Goal: Information Seeking & Learning: Learn about a topic

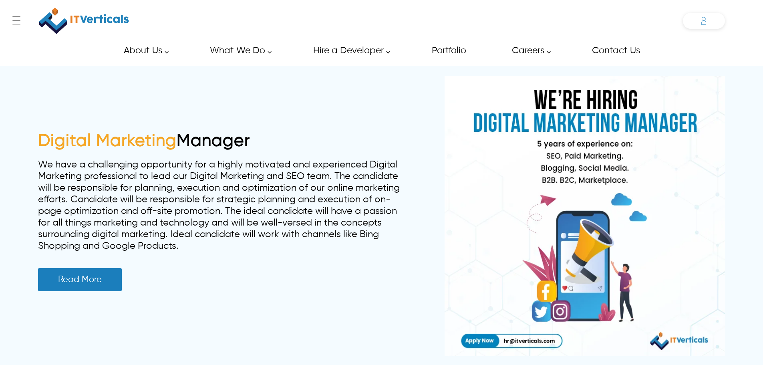
click at [705, 18] on div "Saif saif.uddin@itverticals.com ✕ Admin Dashboard My Account Change Password Lo…" at bounding box center [704, 21] width 42 height 16
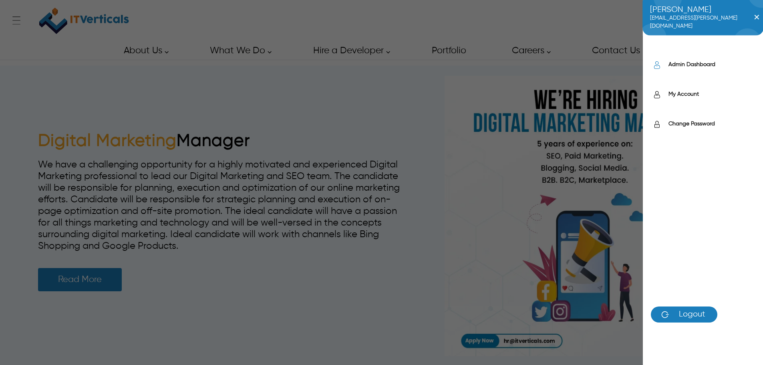
click at [681, 68] on label "Admin Dashboard" at bounding box center [712, 64] width 87 height 8
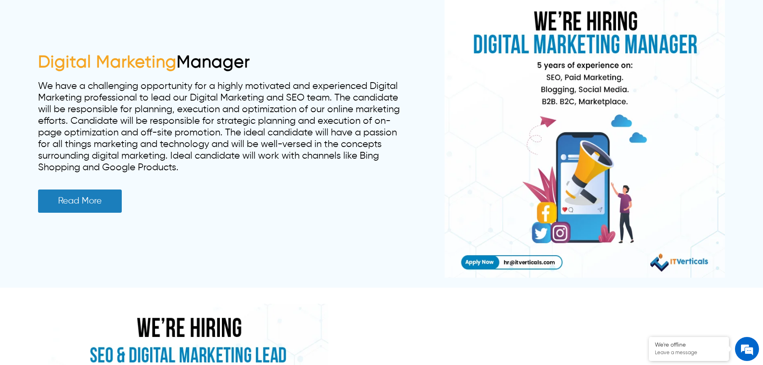
scroll to position [80, 0]
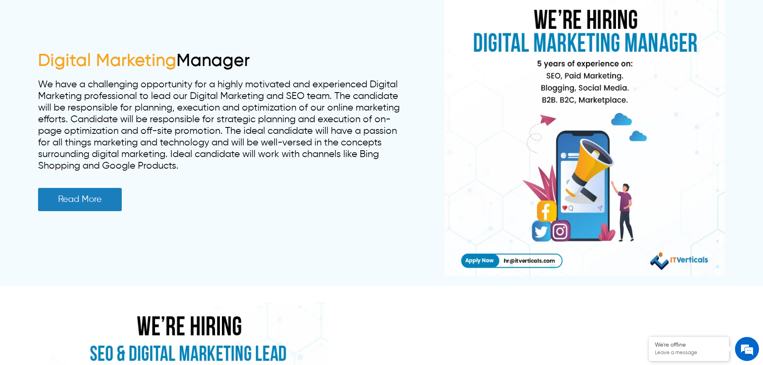
drag, startPoint x: 283, startPoint y: 54, endPoint x: 40, endPoint y: 54, distance: 243.1
click at [40, 54] on h2 "Digital Marketing Manager" at bounding box center [220, 61] width 365 height 20
copy link "Digital Marketing Manager"
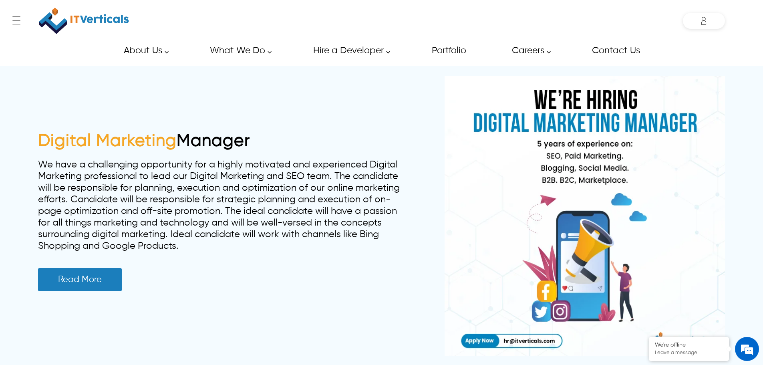
drag, startPoint x: 257, startPoint y: 141, endPoint x: 27, endPoint y: 140, distance: 230.3
click at [27, 140] on div "Digital Marketing Manager We have a challenging opportunity for a highly motiva…" at bounding box center [381, 216] width 763 height 300
click at [262, 141] on h2 "Digital Marketing Manager" at bounding box center [220, 141] width 365 height 20
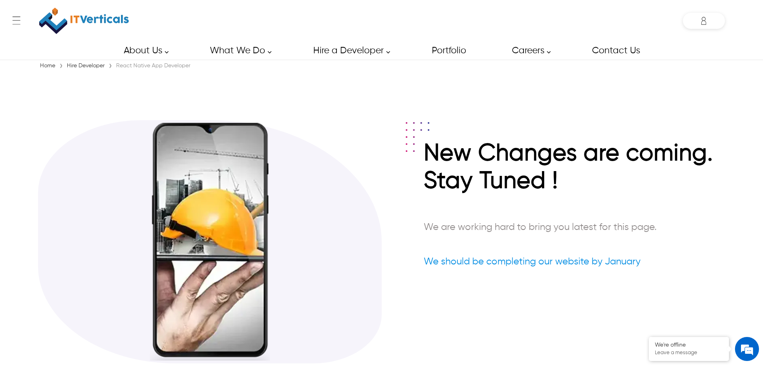
click at [125, 65] on div "React Native App Developer" at bounding box center [153, 66] width 78 height 8
copy div "React"
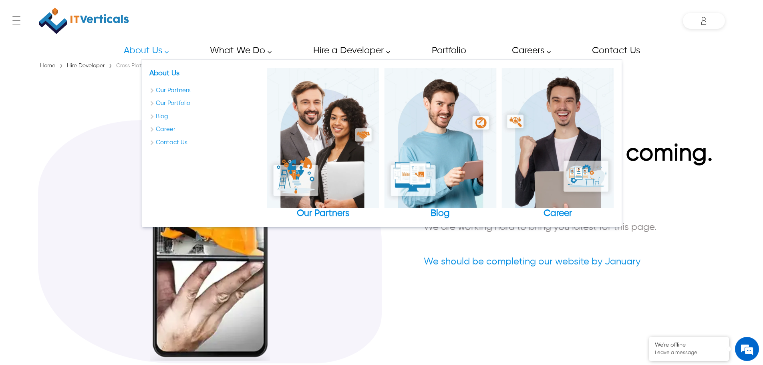
click at [126, 69] on div "Cross Platform App Developer" at bounding box center [154, 66] width 81 height 8
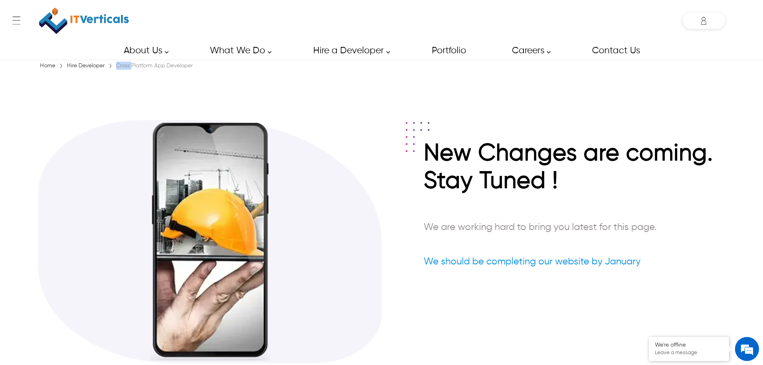
click at [126, 69] on div "Cross Platform App Developer" at bounding box center [154, 66] width 81 height 8
copy div "Cross"
click at [123, 64] on div "React.js Developer" at bounding box center [141, 66] width 54 height 8
copy div "React"
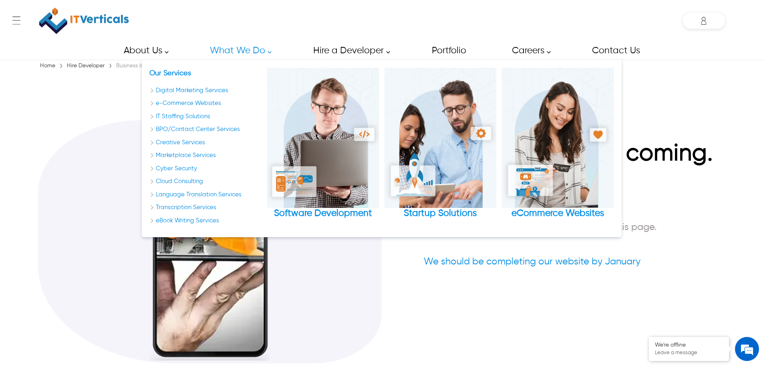
click at [124, 70] on div "Home › Hire Developer › Business Intelligence Developer New Changes are coming.…" at bounding box center [381, 220] width 763 height 317
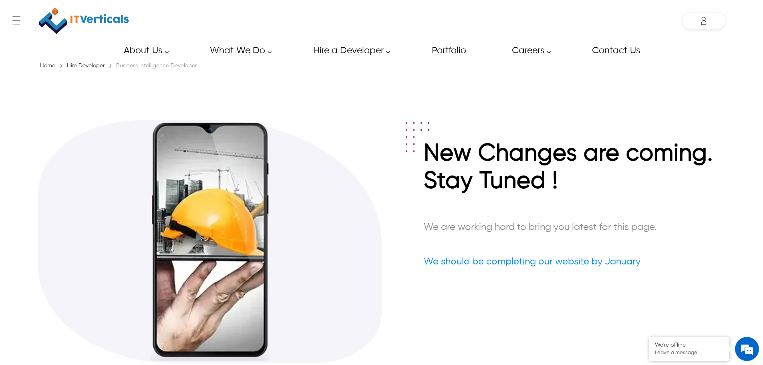
click at [124, 67] on div "Business Intelligence Developer" at bounding box center [156, 66] width 85 height 8
copy div "Business"
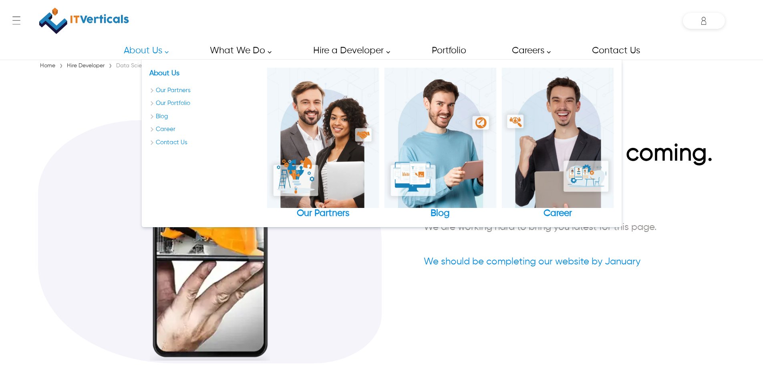
click at [123, 65] on div "Data Science Developer" at bounding box center [147, 66] width 67 height 8
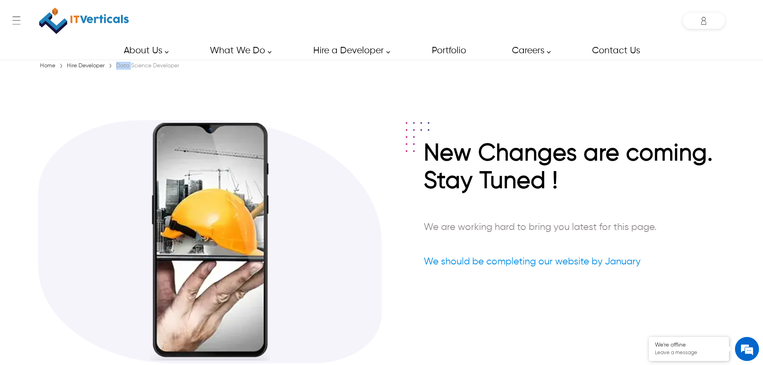
click at [123, 65] on div "Data Science Developer" at bounding box center [147, 66] width 67 height 8
copy div "Data"
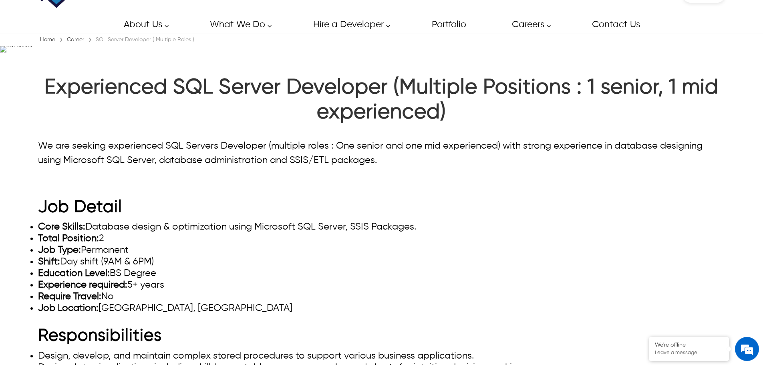
scroll to position [40, 0]
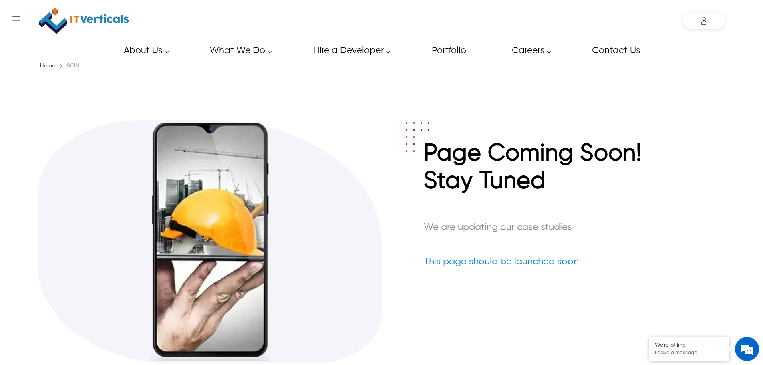
click at [71, 70] on div "SCIN" at bounding box center [73, 66] width 16 height 8
click at [71, 69] on div "SCIN" at bounding box center [73, 66] width 16 height 8
click at [78, 68] on div "SCIN" at bounding box center [73, 66] width 16 height 8
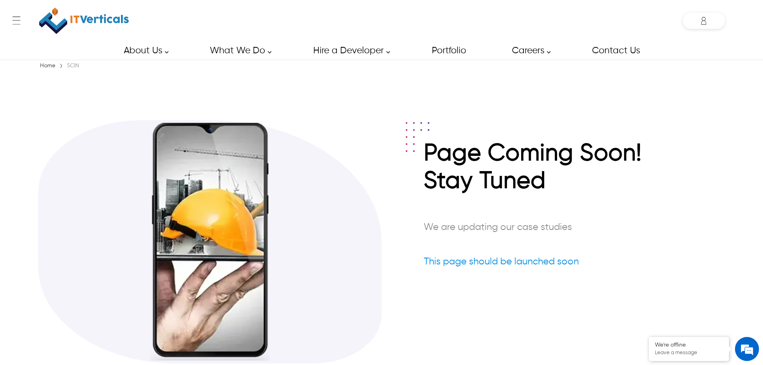
click at [78, 68] on div "SCIN" at bounding box center [73, 66] width 16 height 8
click at [74, 66] on div "SCIN" at bounding box center [73, 66] width 16 height 8
click at [94, 74] on section "Page Coming Soon! Stay Tuned We are updating our case studies This page should …" at bounding box center [381, 225] width 687 height 307
click at [70, 66] on div "SCIN" at bounding box center [73, 66] width 16 height 8
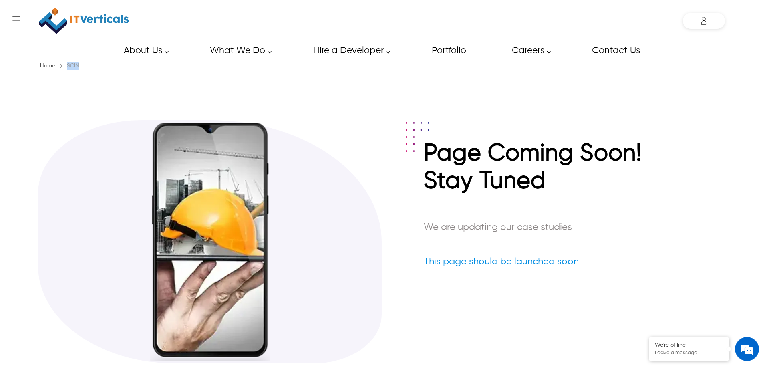
click at [70, 66] on div "SCIN" at bounding box center [73, 66] width 16 height 8
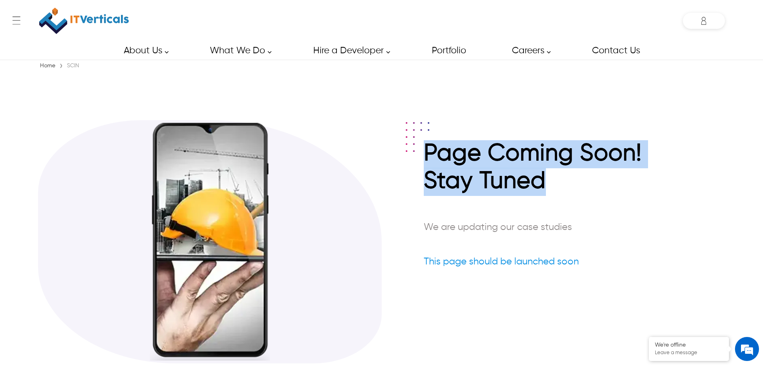
drag, startPoint x: 564, startPoint y: 180, endPoint x: 429, endPoint y: 154, distance: 137.5
click at [429, 154] on div "Page Coming Soon! Stay Tuned We are updating our case studies This page should …" at bounding box center [574, 214] width 301 height 149
click at [556, 183] on h2 "Stay Tuned" at bounding box center [574, 184] width 301 height 32
drag, startPoint x: 556, startPoint y: 183, endPoint x: 429, endPoint y: 151, distance: 131.0
click at [429, 151] on div "Page Coming Soon! Stay Tuned We are updating our case studies This page should …" at bounding box center [574, 214] width 301 height 149
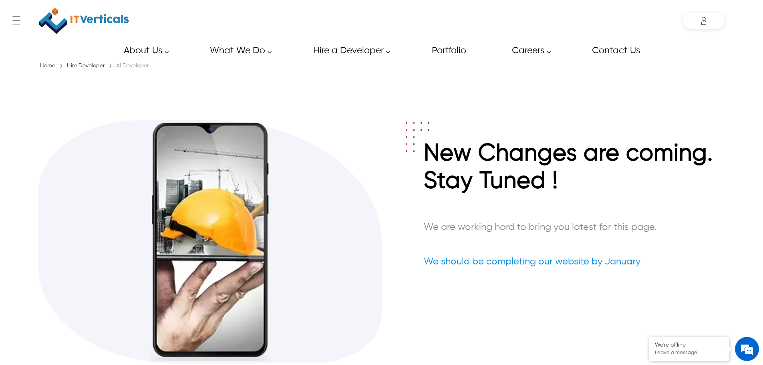
click at [157, 68] on div "Home › Hire Developer › AI Developer" at bounding box center [381, 66] width 687 height 8
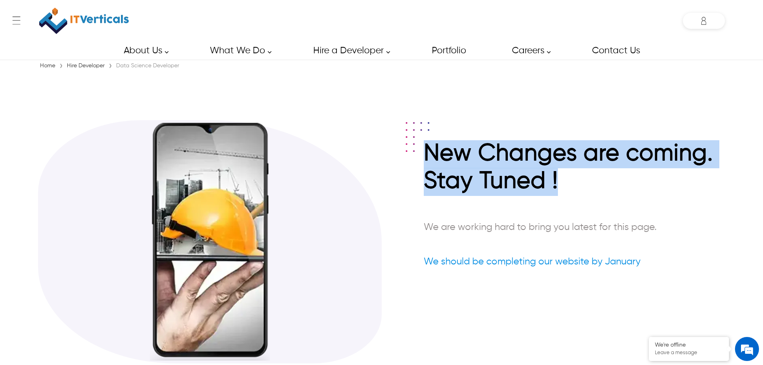
drag, startPoint x: 514, startPoint y: 182, endPoint x: 429, endPoint y: 160, distance: 87.3
click at [429, 160] on h2 "New Changes are coming. Stay Tuned !" at bounding box center [574, 168] width 301 height 56
click at [525, 187] on h2 "New Changes are coming. Stay Tuned !" at bounding box center [574, 168] width 301 height 56
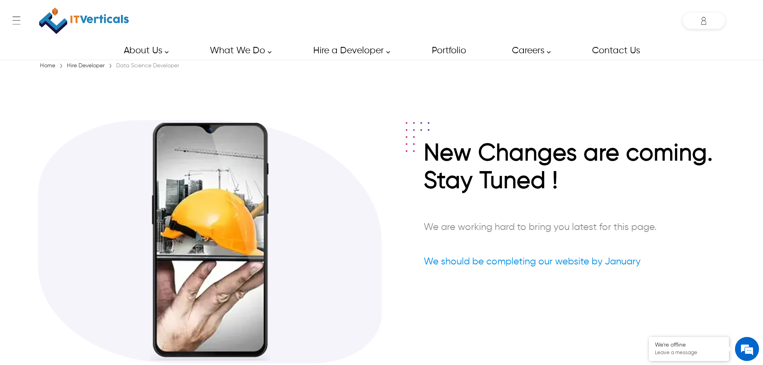
click at [644, 178] on h2 "New Changes are coming. Stay Tuned !" at bounding box center [574, 168] width 301 height 56
click at [120, 67] on div "Data Science Developer" at bounding box center [147, 66] width 67 height 8
click at [131, 74] on section "New Changes are coming. Stay Tuned ! We are working hard to bring you latest fo…" at bounding box center [381, 225] width 687 height 307
click at [213, 326] on img at bounding box center [210, 240] width 120 height 240
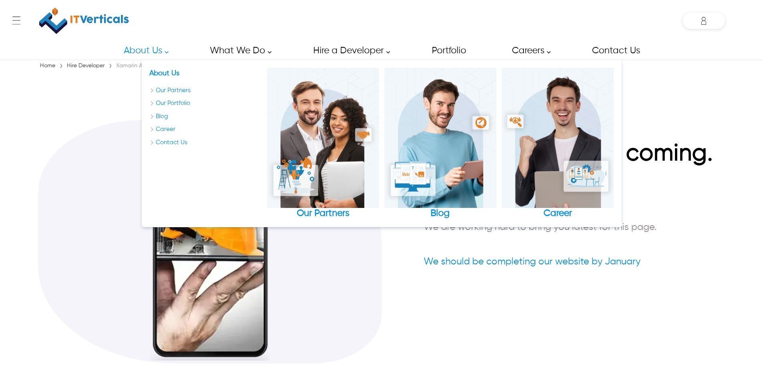
click at [124, 67] on div "Xamarin App Developer" at bounding box center [146, 66] width 65 height 8
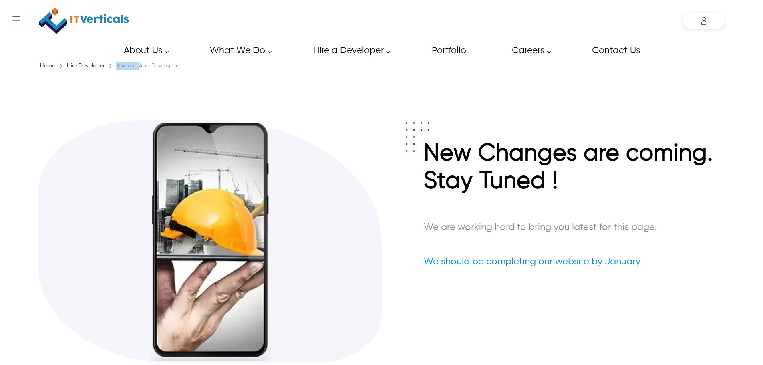
click at [124, 67] on div "Xamarin App Developer" at bounding box center [146, 66] width 65 height 8
click at [592, 67] on div "Home › Hire Developer › React Native App Developer" at bounding box center [381, 66] width 687 height 8
click at [13, 365] on img at bounding box center [9, 368] width 6 height 6
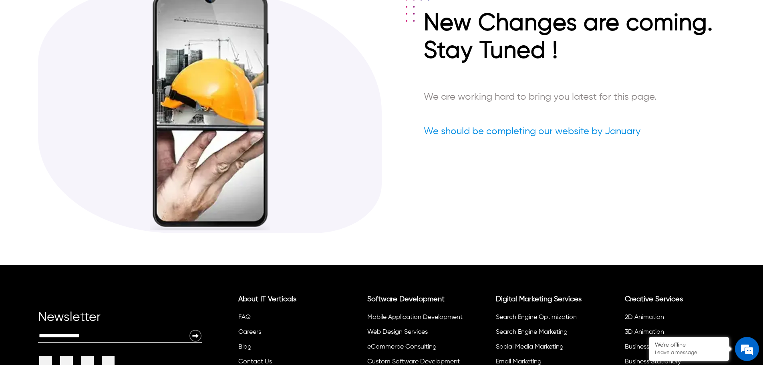
scroll to position [160, 0]
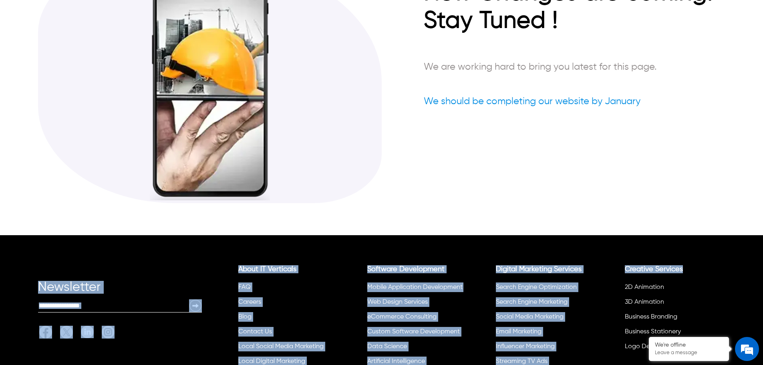
drag, startPoint x: 765, startPoint y: 185, endPoint x: 762, endPoint y: 246, distance: 61.0
click at [762, 205] on div "← Menu Startup Solutions Software Development Digital Marketing Services IT Sta…" at bounding box center [381, 22] width 763 height 365
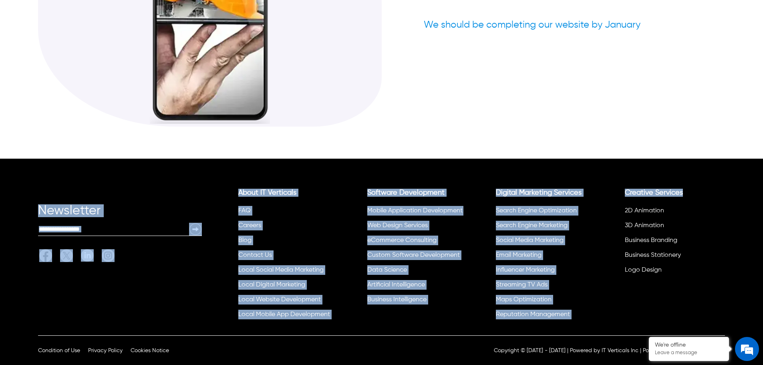
click at [681, 169] on div "Newsletter Email: About IT Verticals FAQ Careers Blog Contact Us Local Social M…" at bounding box center [381, 247] width 763 height 177
